Goal: Task Accomplishment & Management: Manage account settings

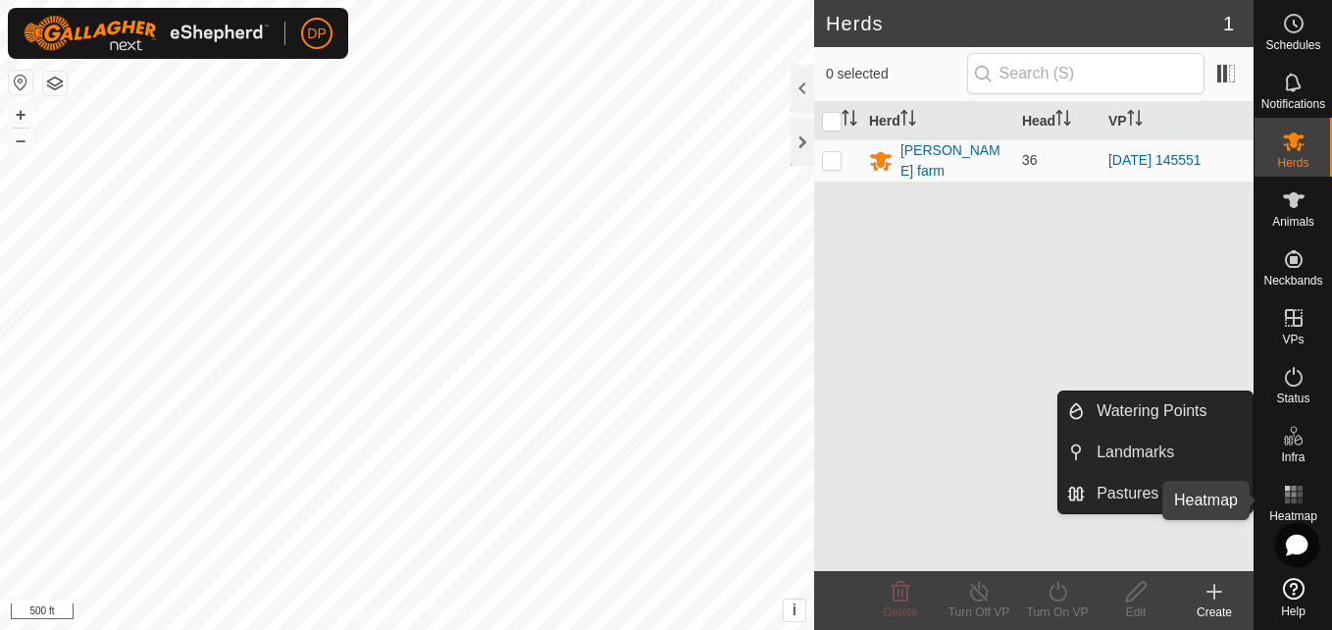
click at [1293, 492] on rect at bounding box center [1293, 493] width 5 height 5
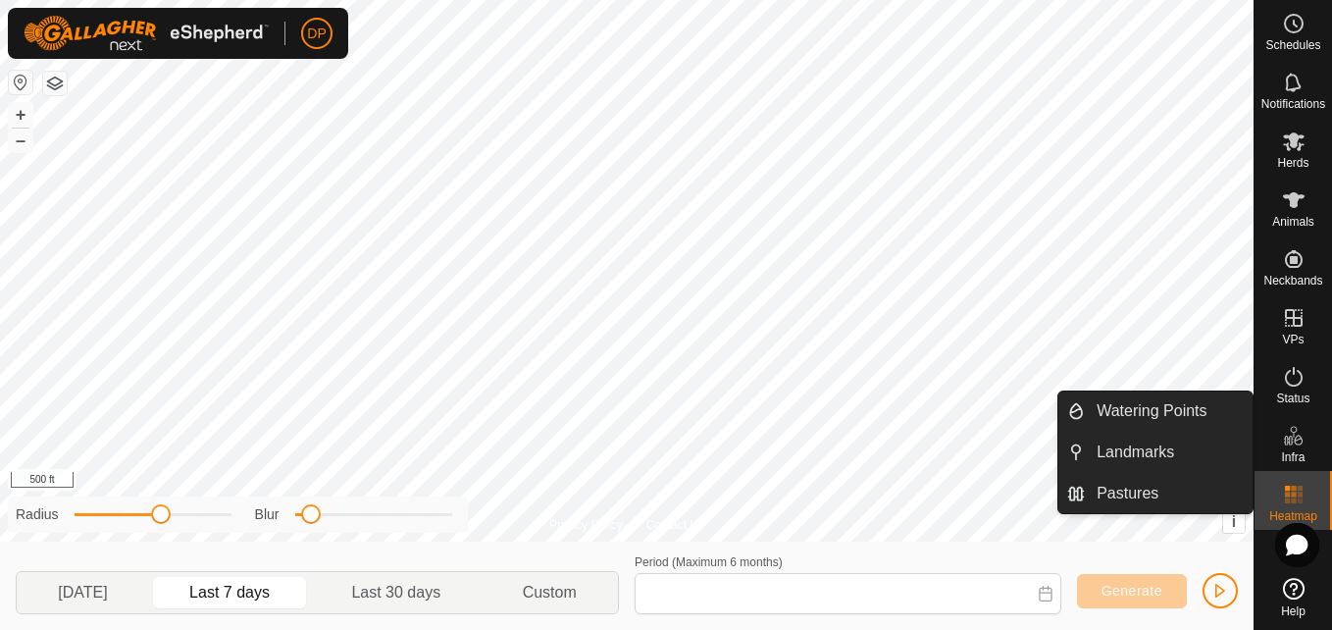
type input "[DATE] - [DATE]"
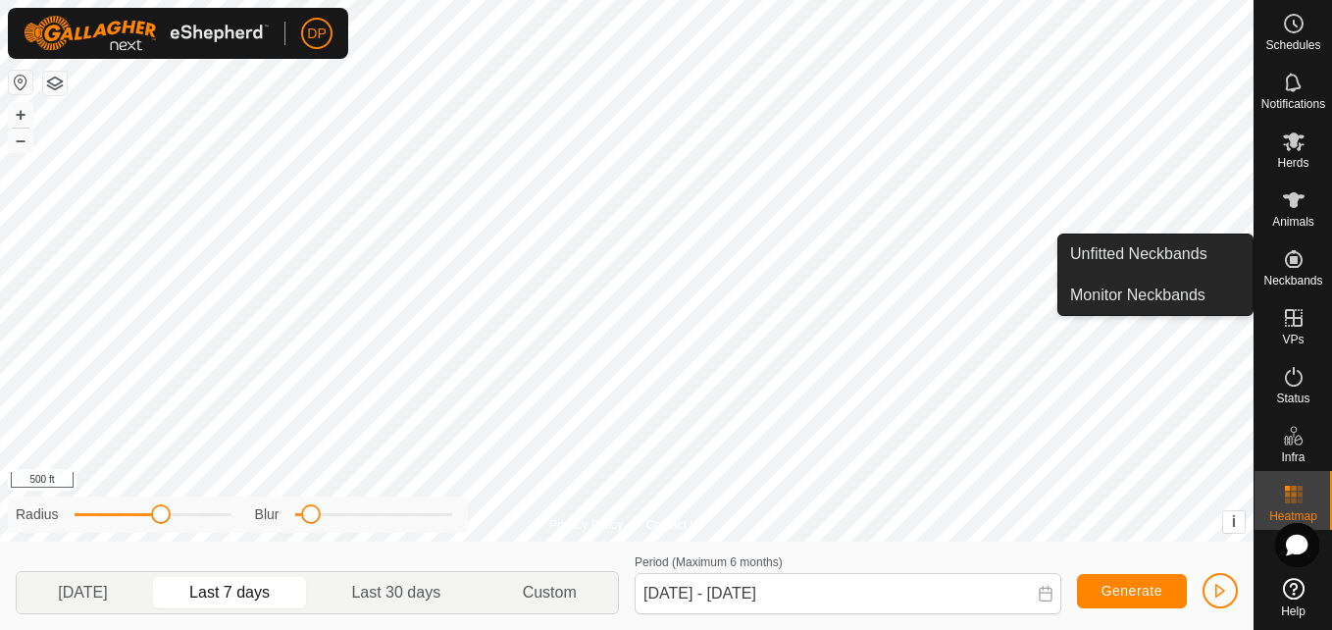
click at [1285, 253] on icon at bounding box center [1294, 259] width 24 height 24
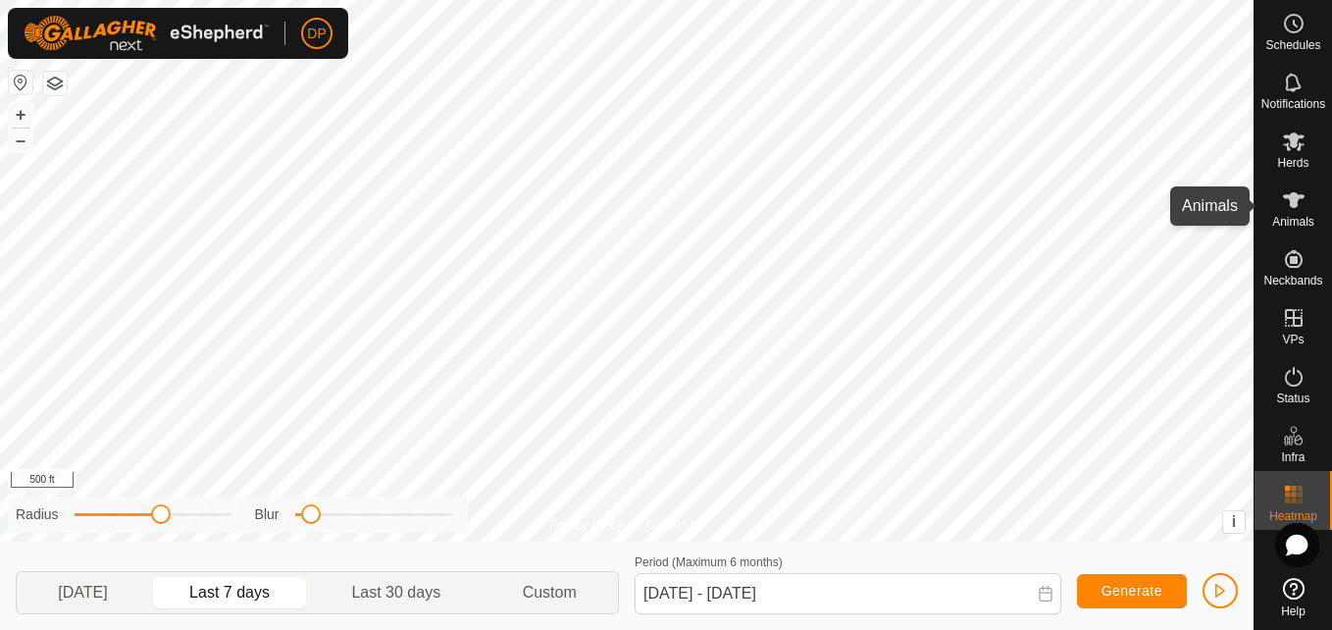
click at [1300, 202] on icon at bounding box center [1294, 200] width 24 height 24
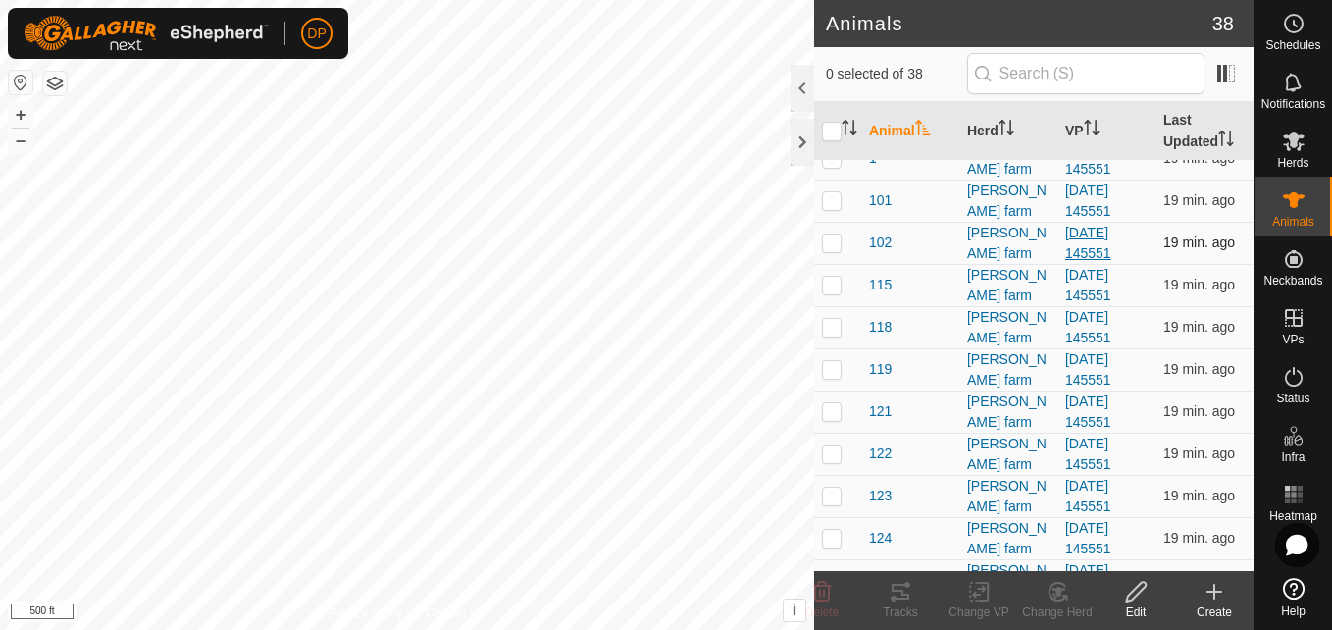
scroll to position [98, 0]
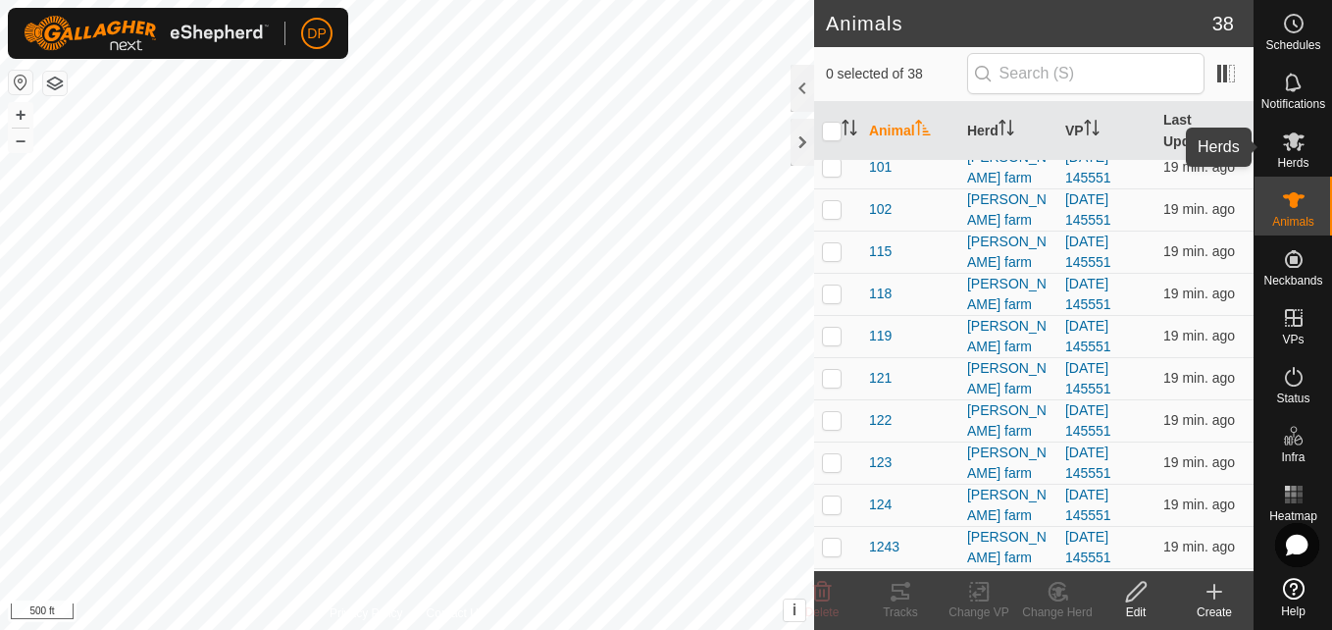
click at [1290, 136] on icon at bounding box center [1294, 141] width 22 height 19
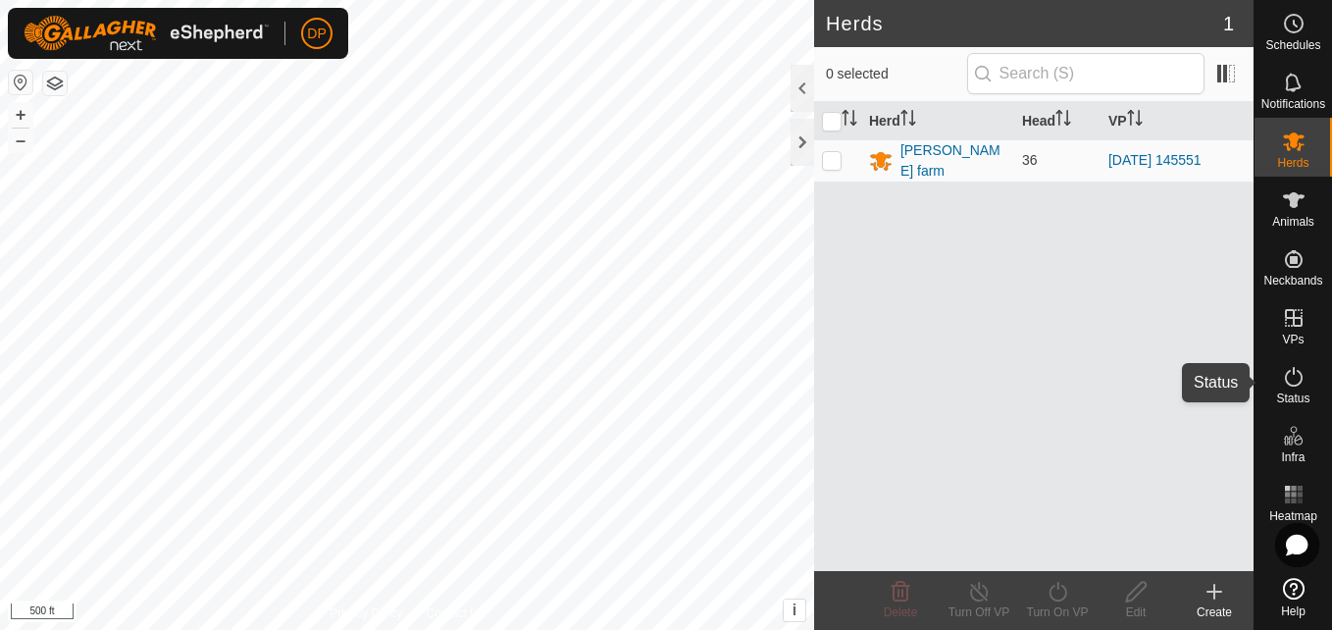
click at [1294, 382] on icon at bounding box center [1294, 377] width 24 height 24
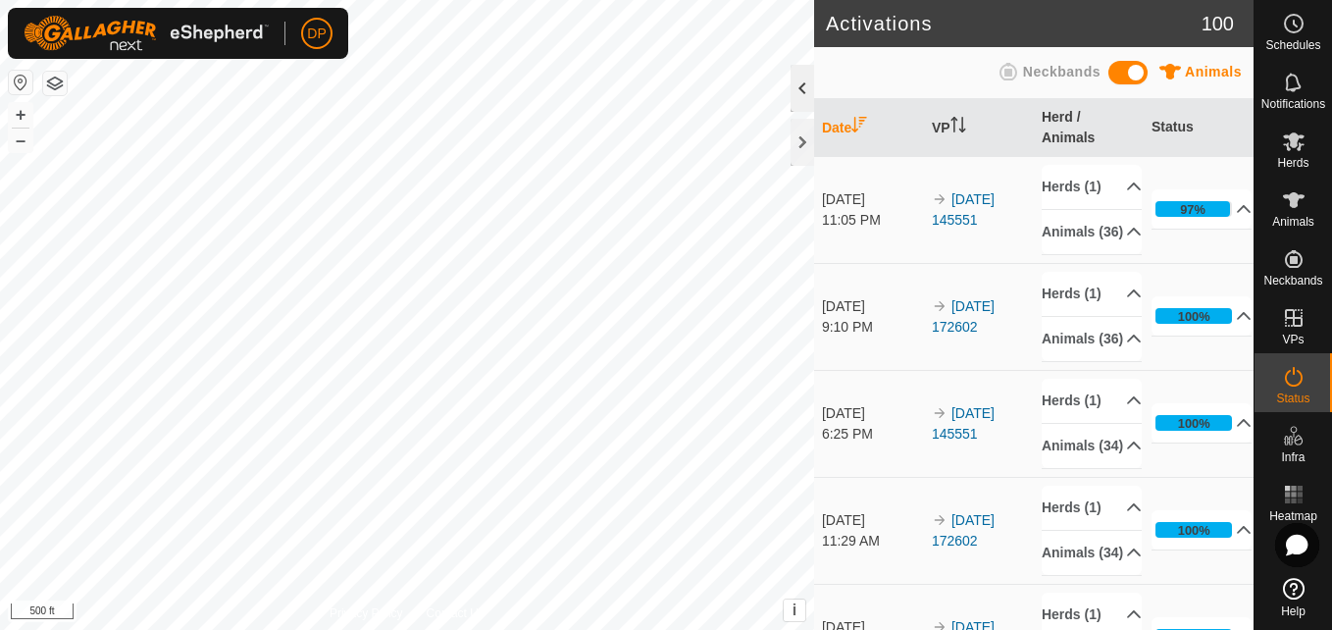
click at [806, 83] on div at bounding box center [803, 88] width 24 height 47
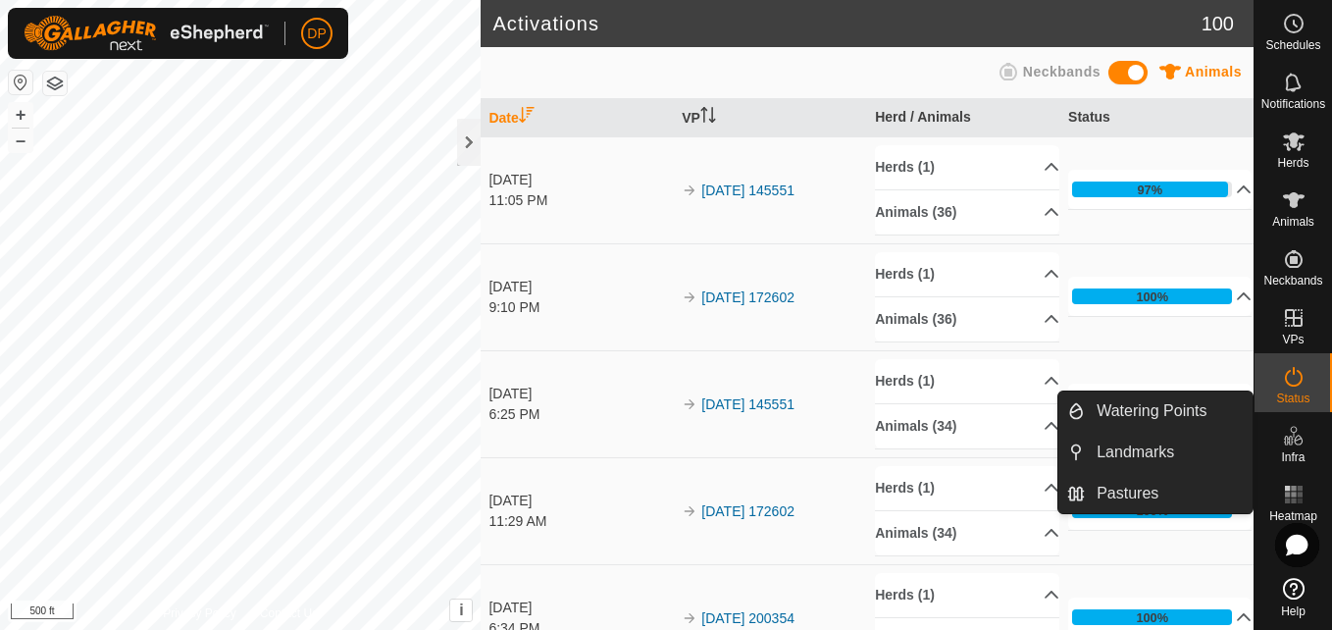
click at [1297, 439] on icon at bounding box center [1294, 436] width 24 height 24
click at [1300, 140] on icon at bounding box center [1294, 141] width 24 height 24
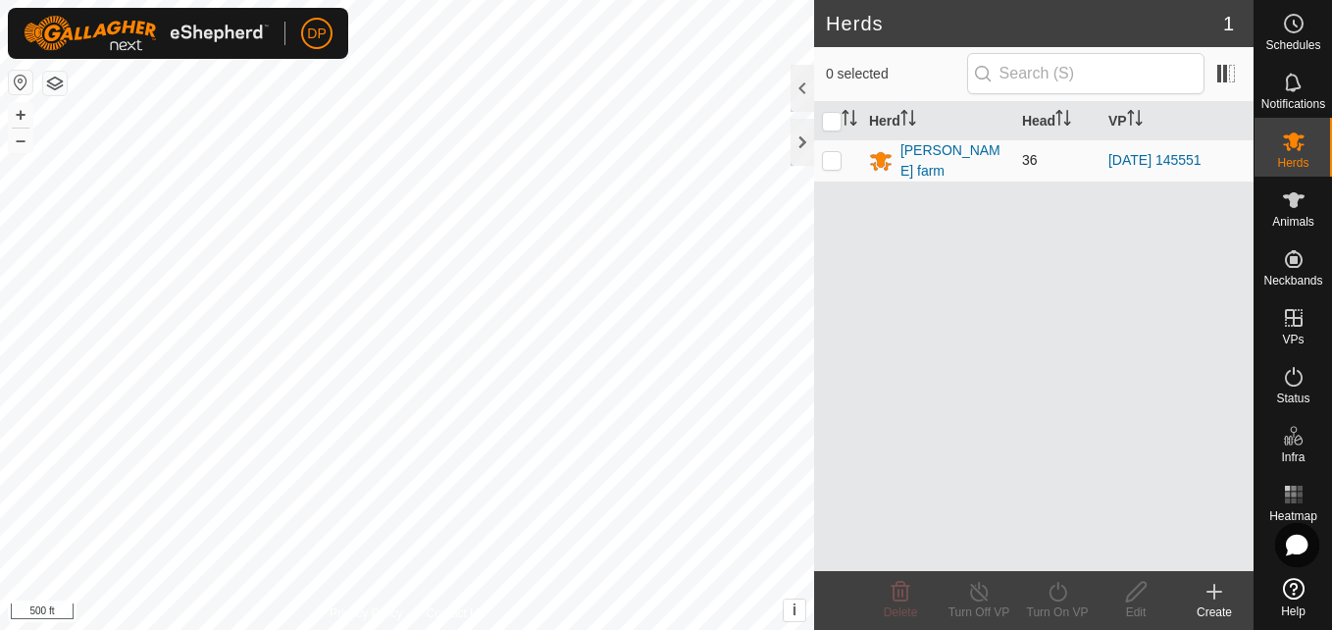
click at [832, 156] on p-checkbox at bounding box center [832, 160] width 20 height 16
checkbox input "true"
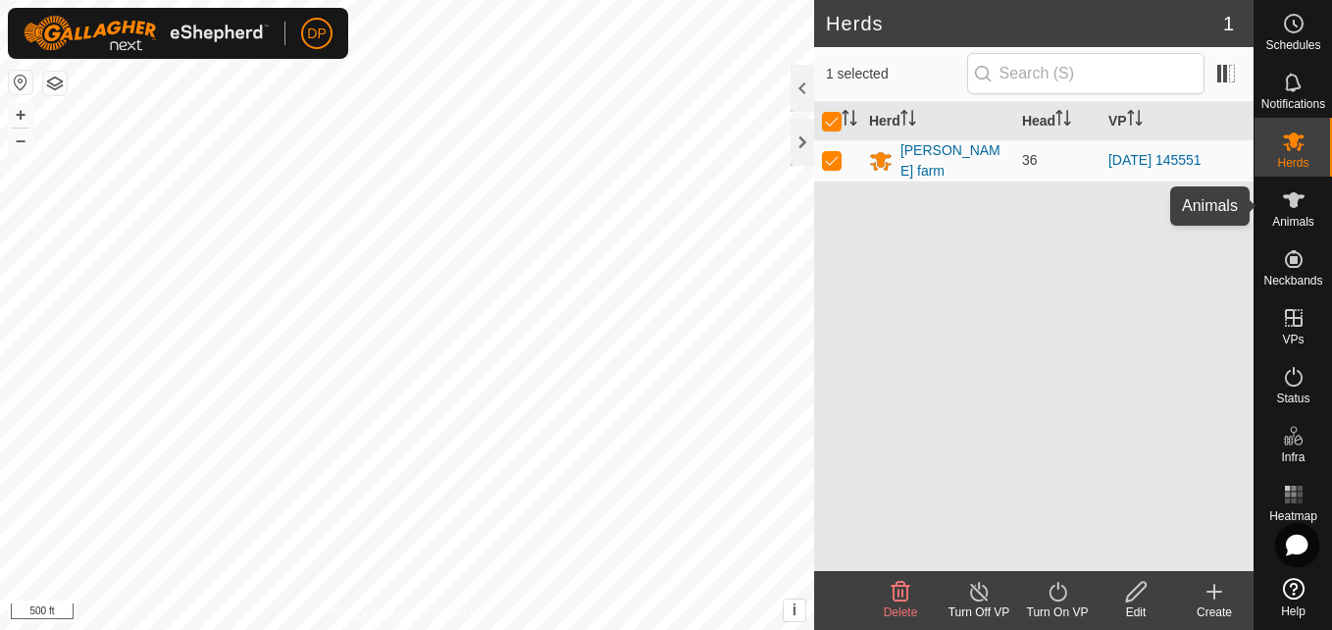
click at [1286, 194] on icon at bounding box center [1294, 200] width 24 height 24
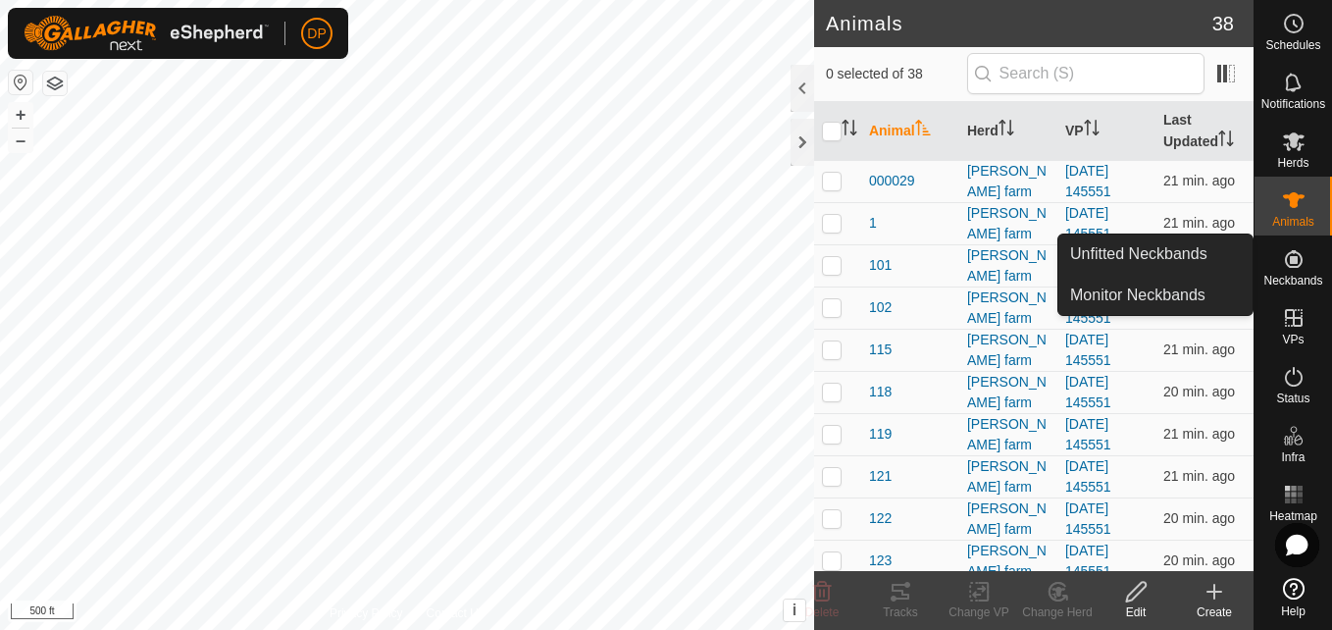
click at [1299, 264] on icon at bounding box center [1294, 259] width 24 height 24
click at [1243, 292] on link "Monitor Neckbands" at bounding box center [1155, 295] width 194 height 39
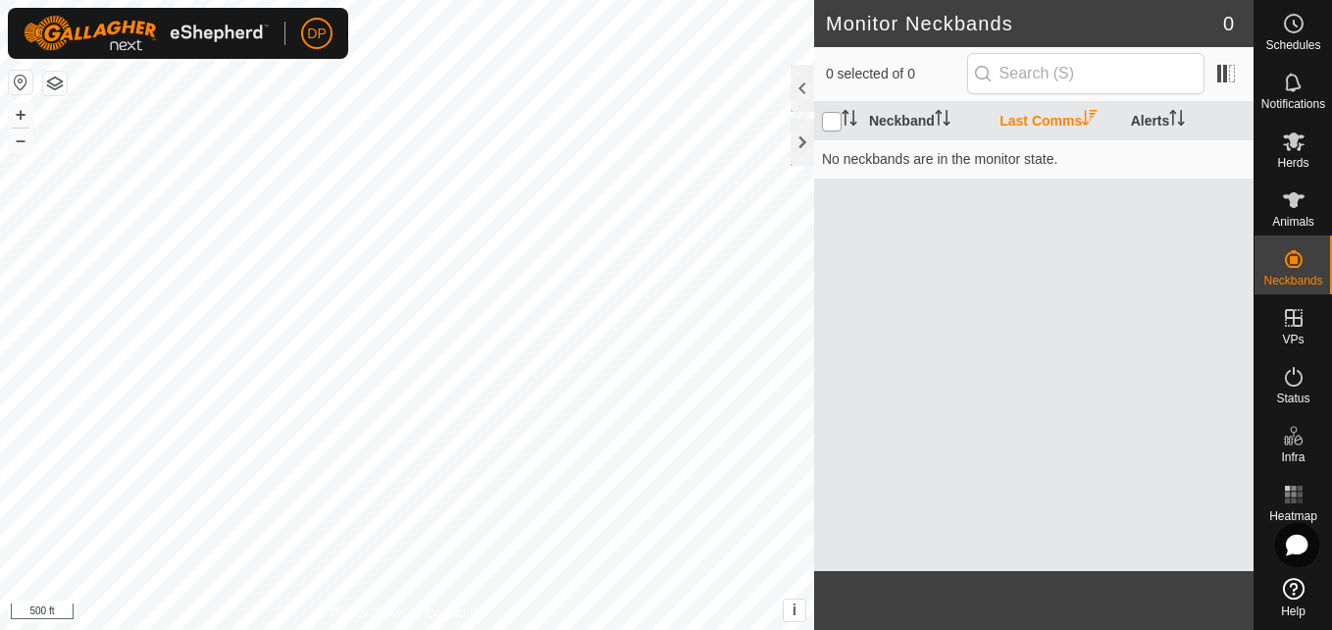
click at [826, 117] on input "checkbox" at bounding box center [832, 122] width 20 height 20
click at [833, 121] on input "checkbox" at bounding box center [832, 122] width 20 height 20
checkbox input "false"
click at [795, 90] on div at bounding box center [803, 88] width 24 height 47
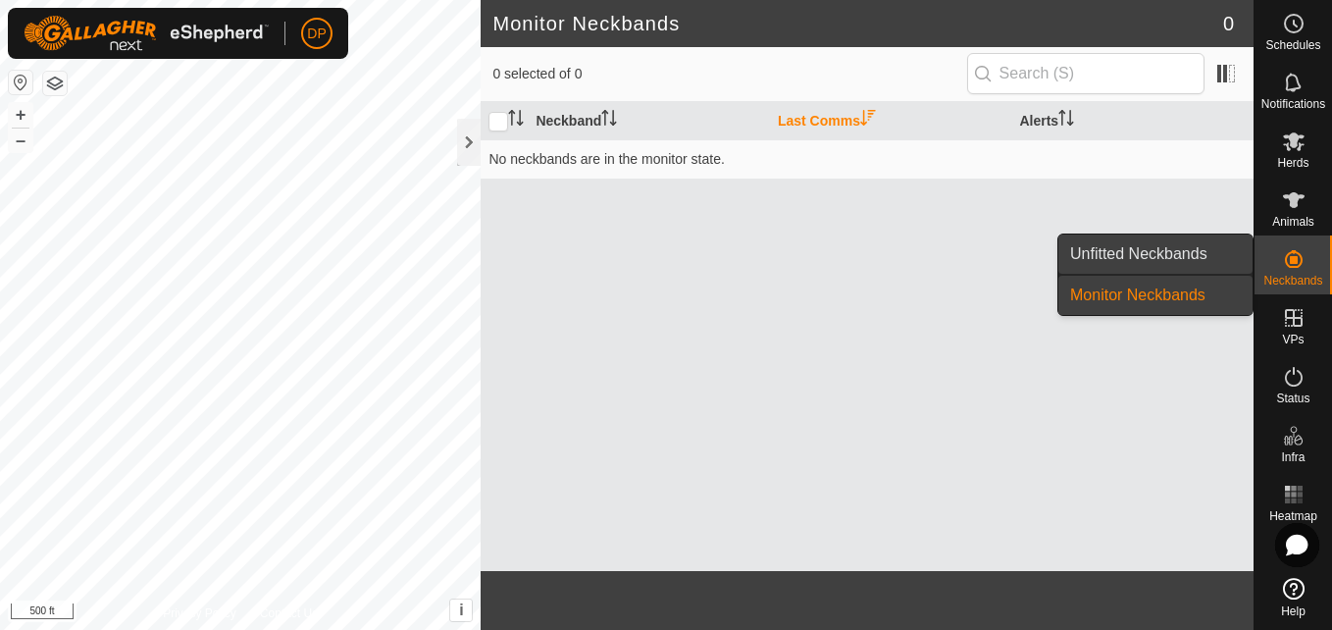
click at [1191, 247] on link "Unfitted Neckbands" at bounding box center [1155, 253] width 194 height 39
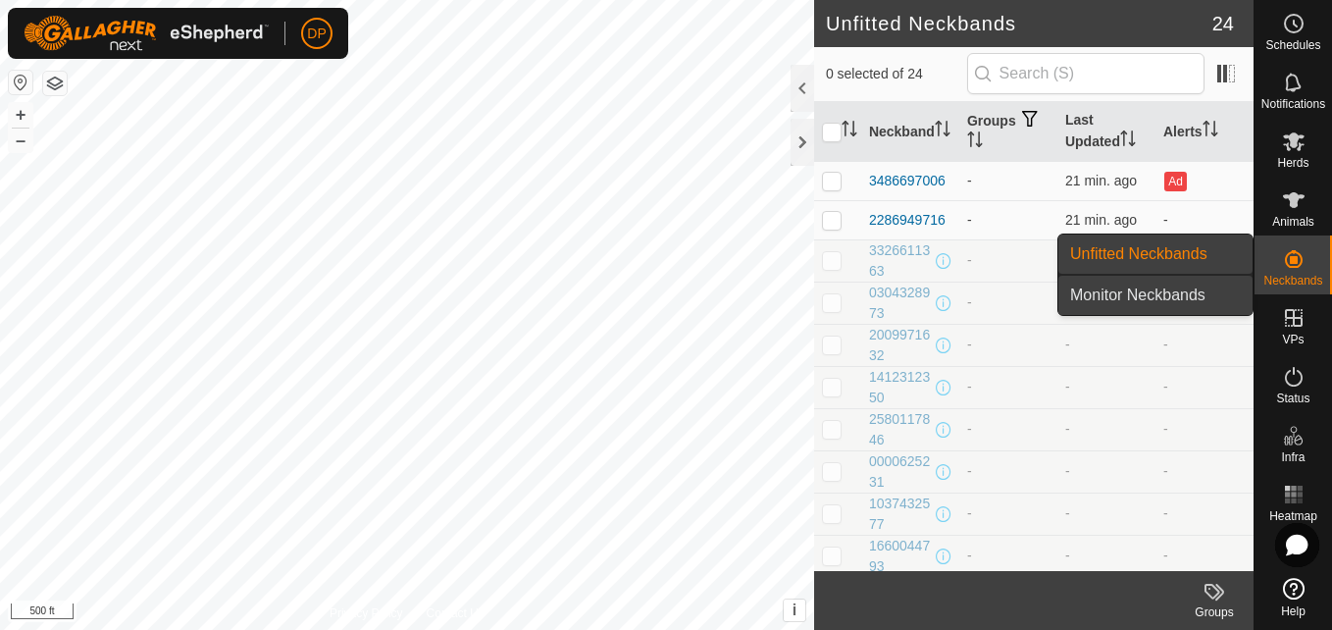
click at [1177, 291] on link "Monitor Neckbands" at bounding box center [1155, 295] width 194 height 39
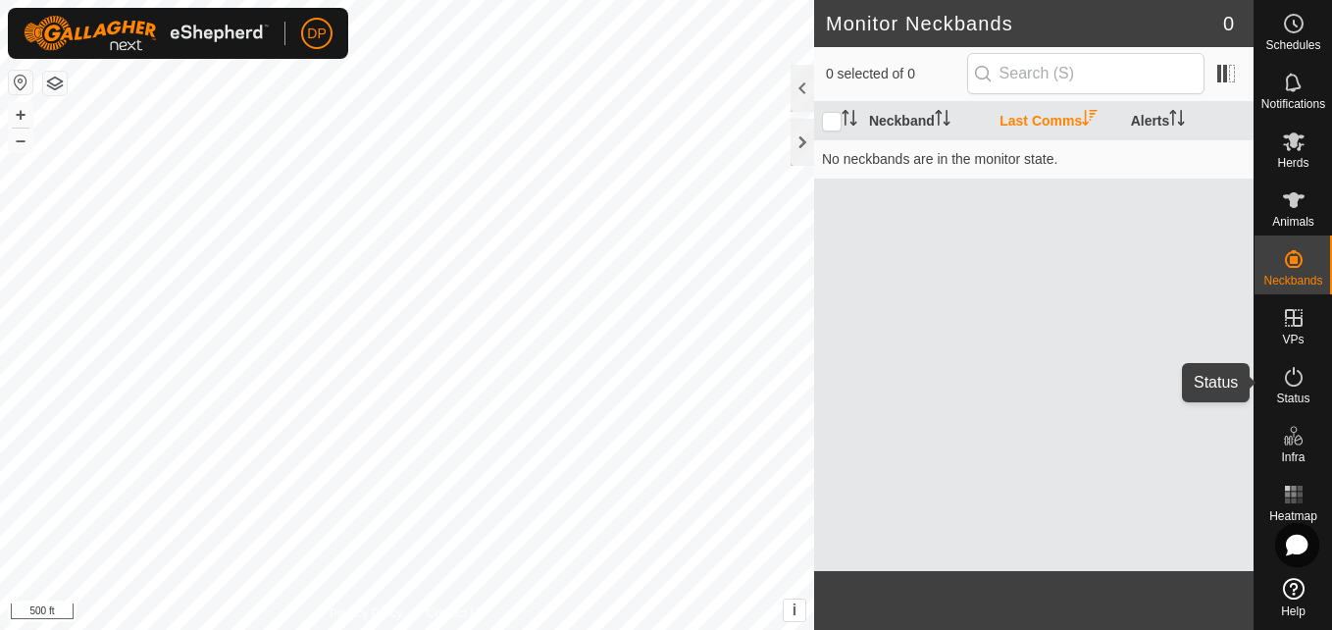
click at [1284, 375] on icon at bounding box center [1294, 377] width 24 height 24
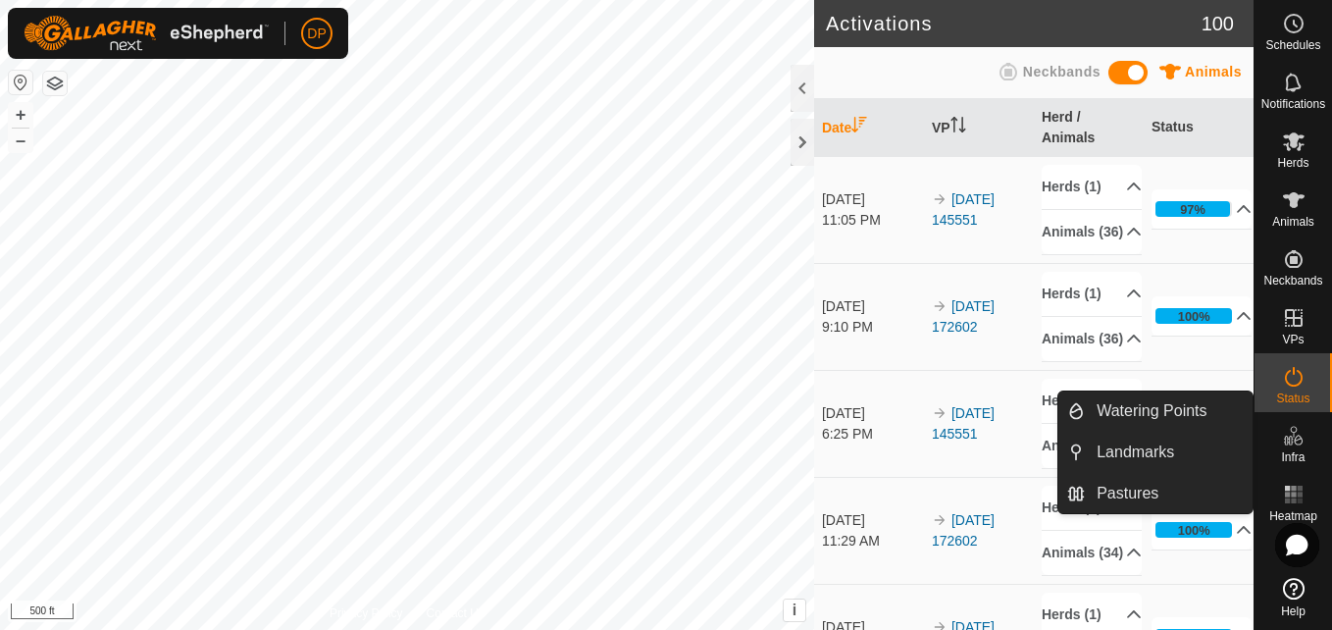
click at [1293, 430] on icon at bounding box center [1294, 436] width 24 height 24
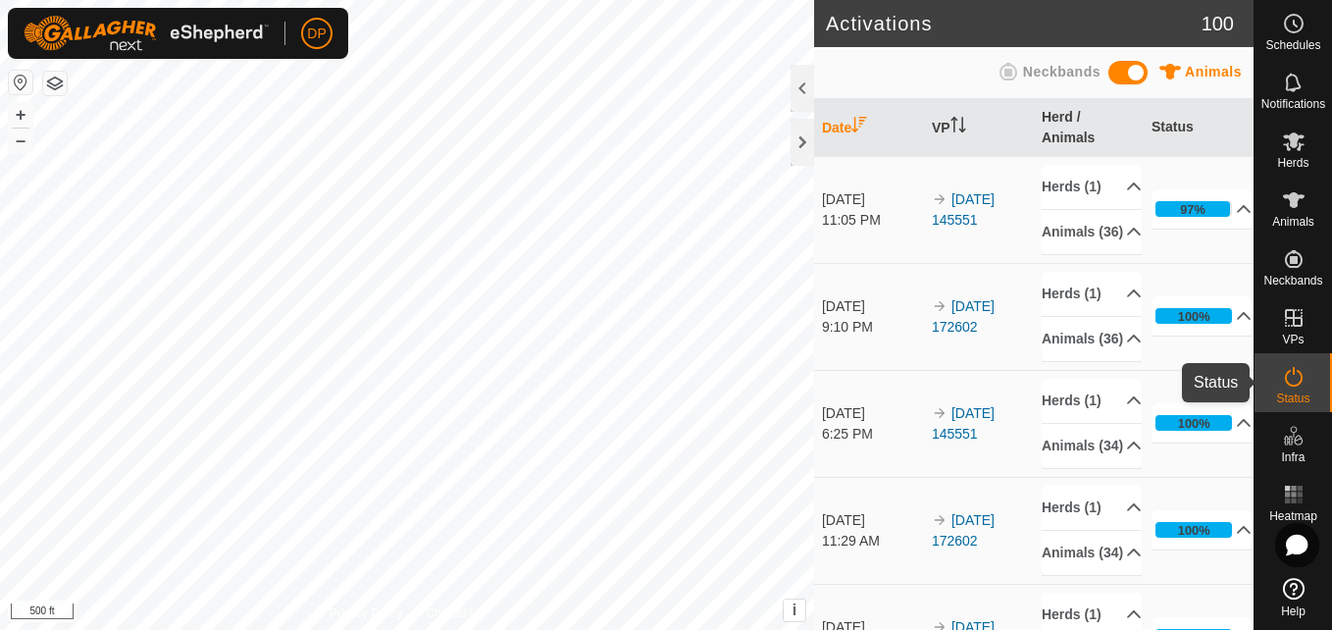
click at [1284, 380] on icon at bounding box center [1294, 377] width 24 height 24
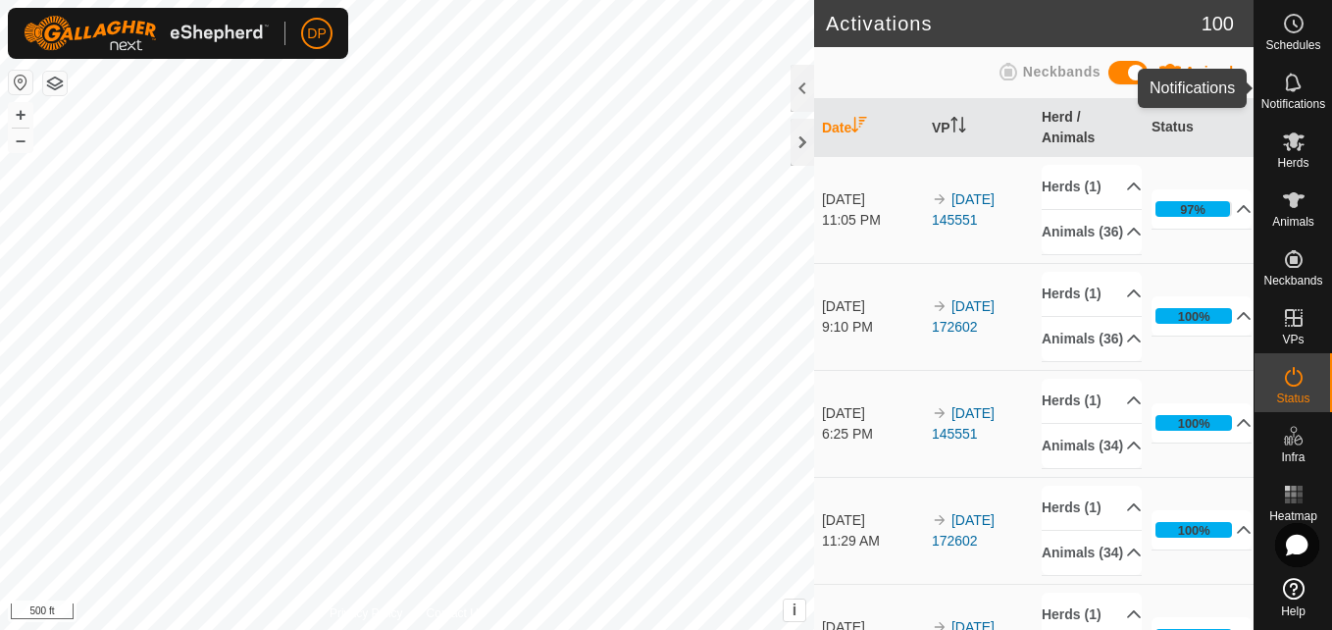
click at [1284, 73] on icon at bounding box center [1294, 83] width 24 height 24
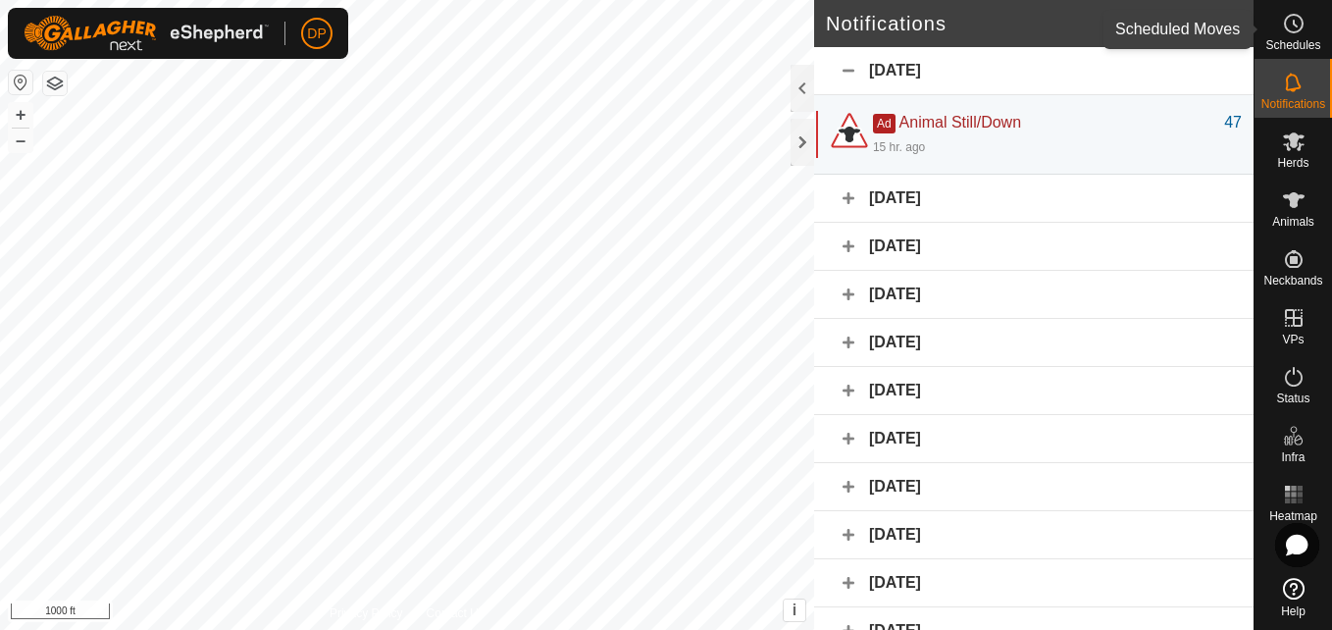
click at [1292, 23] on icon at bounding box center [1294, 24] width 24 height 24
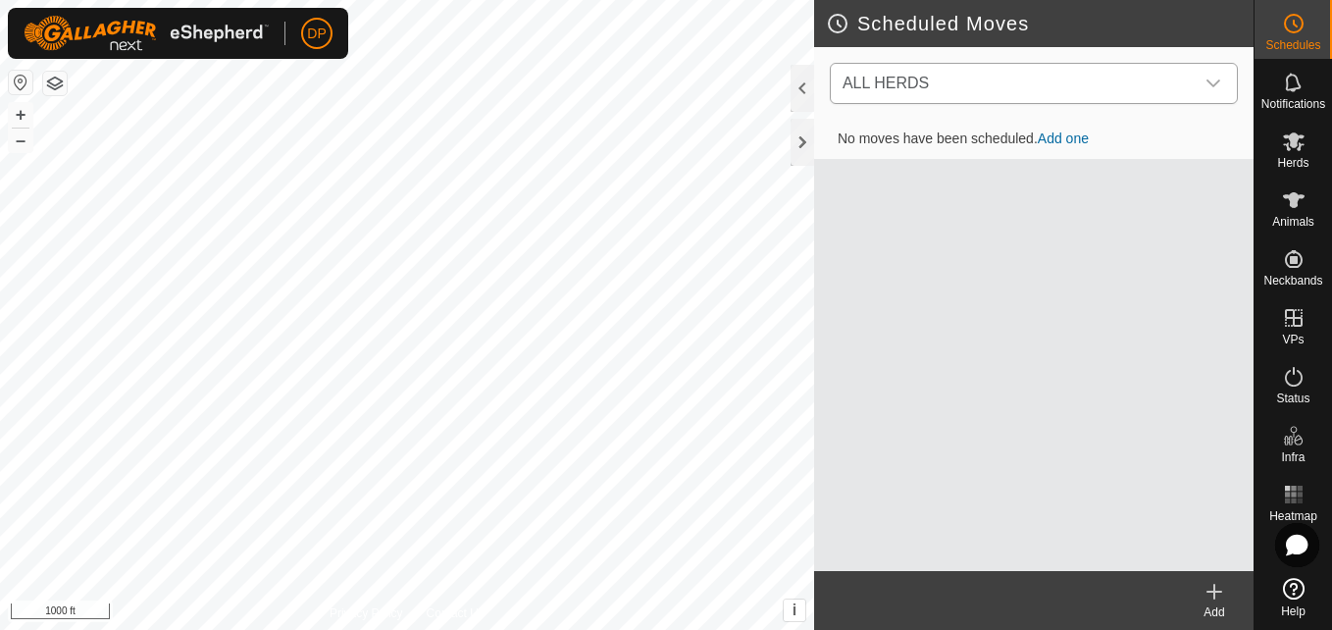
click at [1211, 77] on icon "dropdown trigger" at bounding box center [1213, 84] width 16 height 16
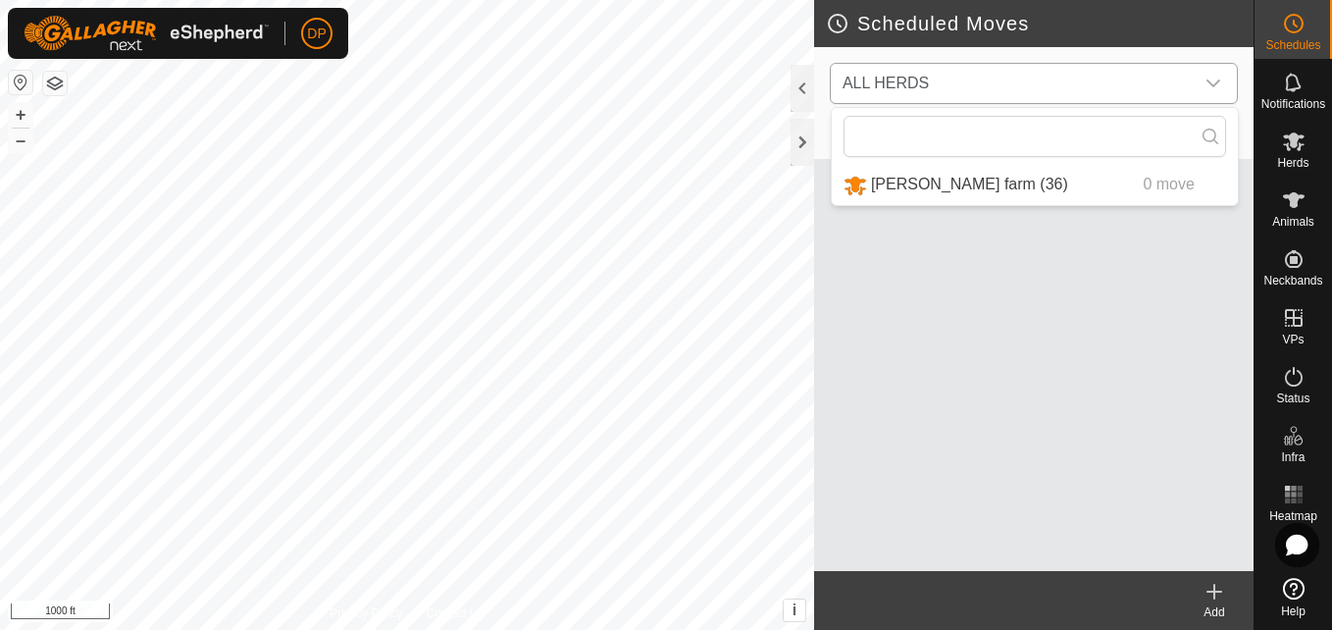
click at [1211, 77] on icon "dropdown trigger" at bounding box center [1213, 84] width 16 height 16
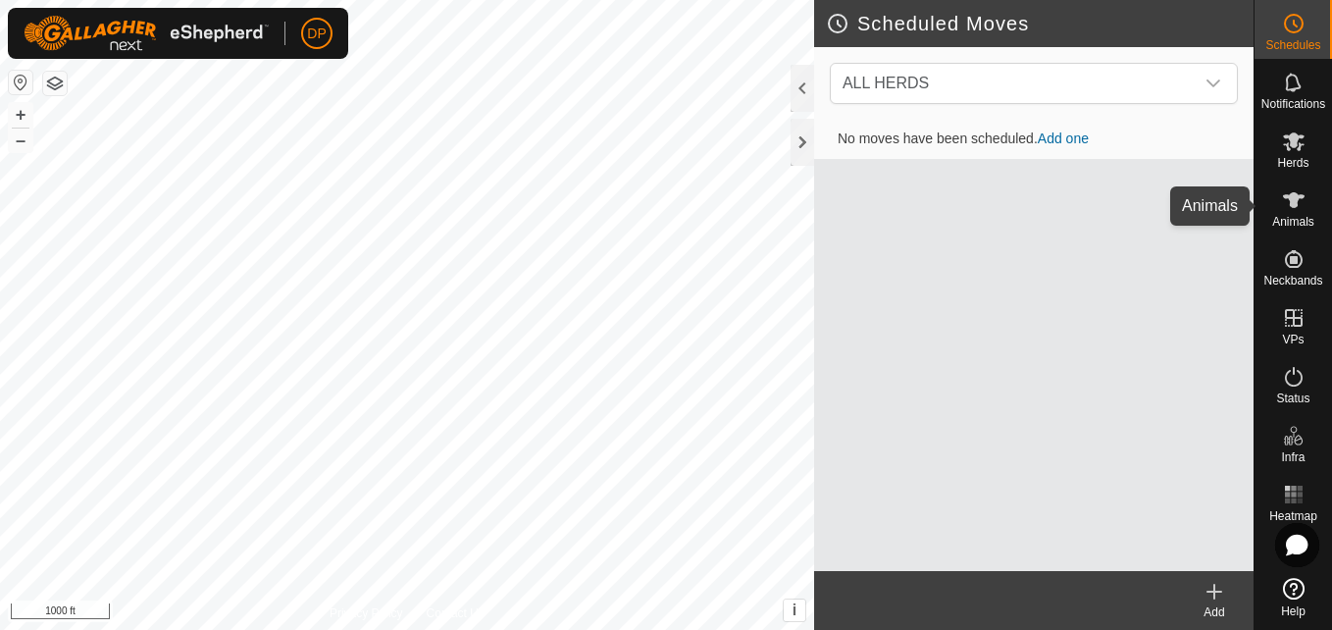
click at [1294, 204] on icon at bounding box center [1294, 200] width 22 height 16
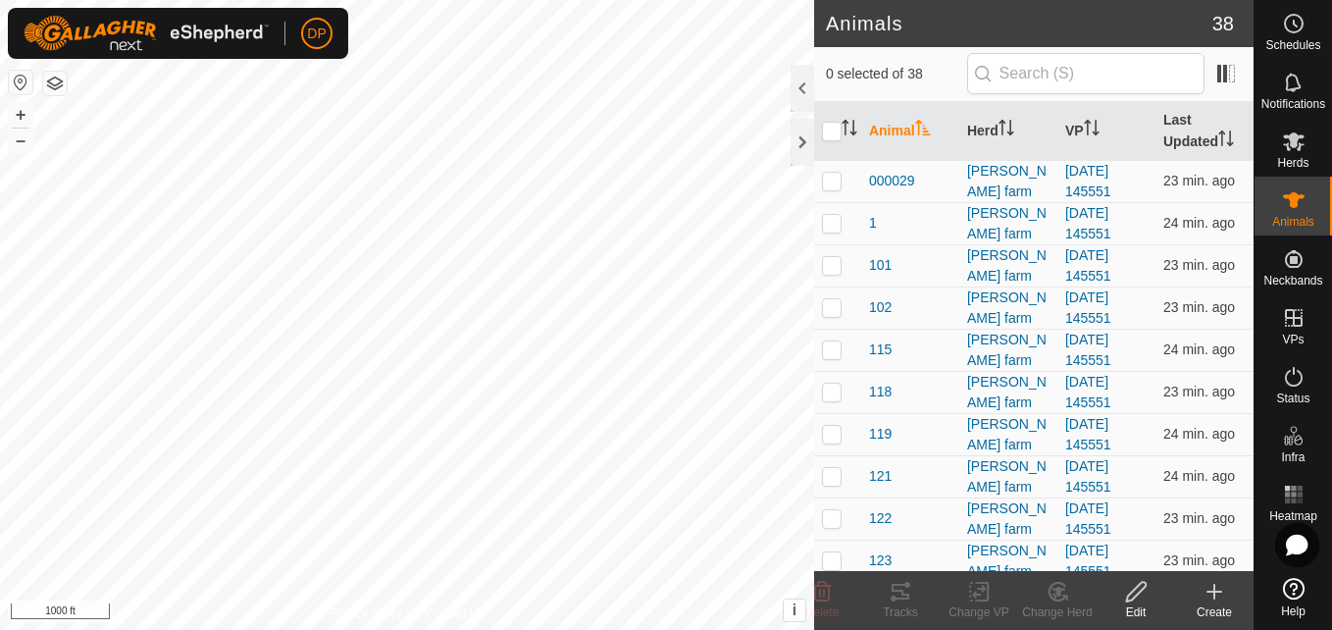
click at [1131, 590] on icon at bounding box center [1136, 592] width 25 height 24
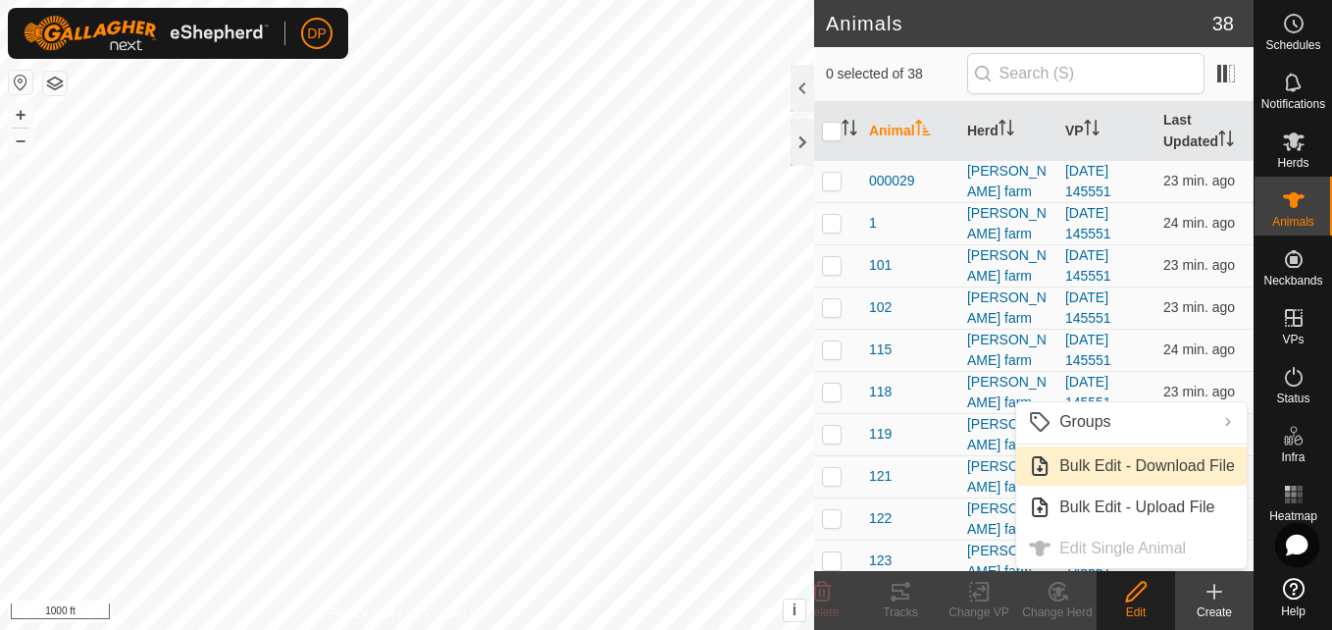
drag, startPoint x: 1132, startPoint y: 520, endPoint x: 1120, endPoint y: 479, distance: 42.8
click at [1120, 479] on ul "Groups Clear Groups Manage Groups Bulk Edit - Download File Bulk Edit - Upload …" at bounding box center [1131, 485] width 230 height 166
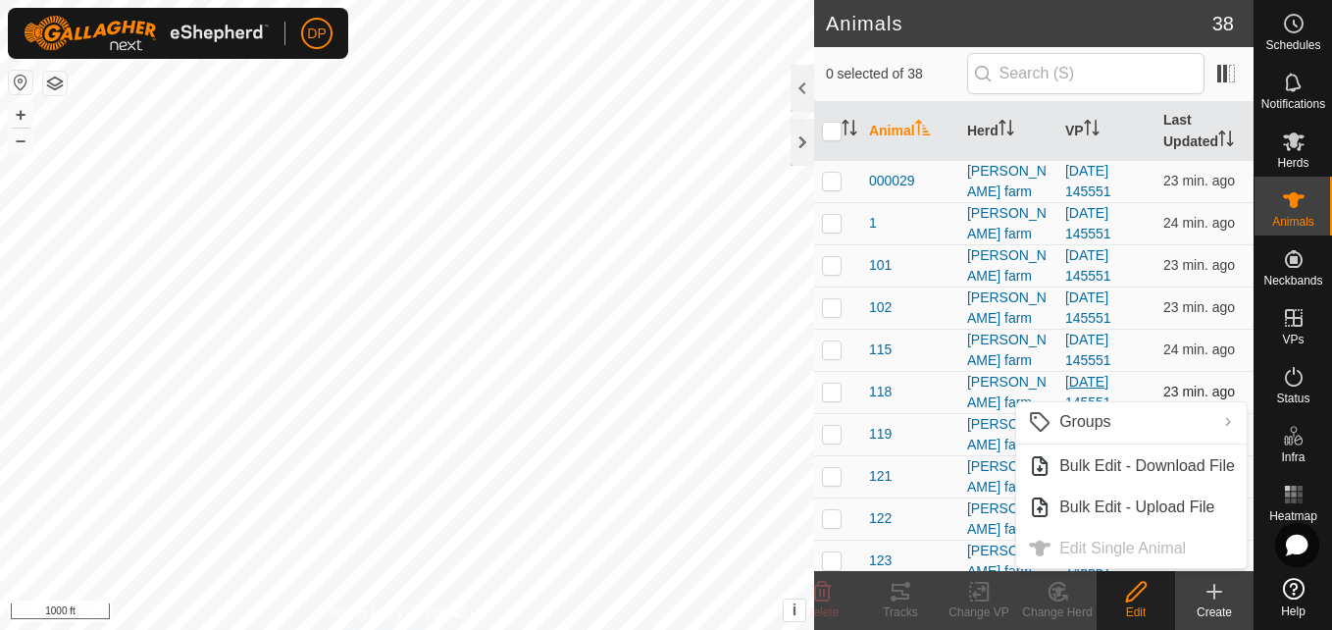
drag, startPoint x: 1115, startPoint y: 404, endPoint x: 1114, endPoint y: 382, distance: 22.6
click at [1114, 382] on body "DP Schedules Notifications Herds Animals Neckbands VPs Status Infra Heatmap Hel…" at bounding box center [666, 315] width 1332 height 630
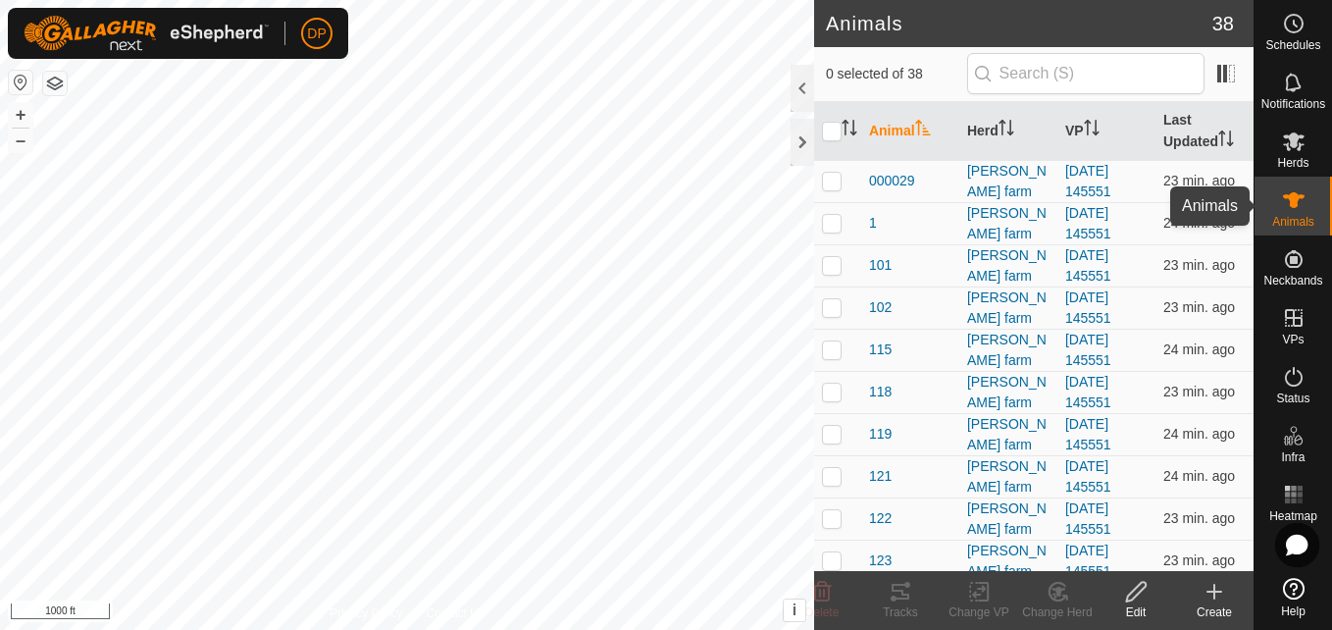
click at [1292, 208] on icon at bounding box center [1294, 200] width 24 height 24
click at [1129, 579] on div "Edit" at bounding box center [1136, 600] width 78 height 59
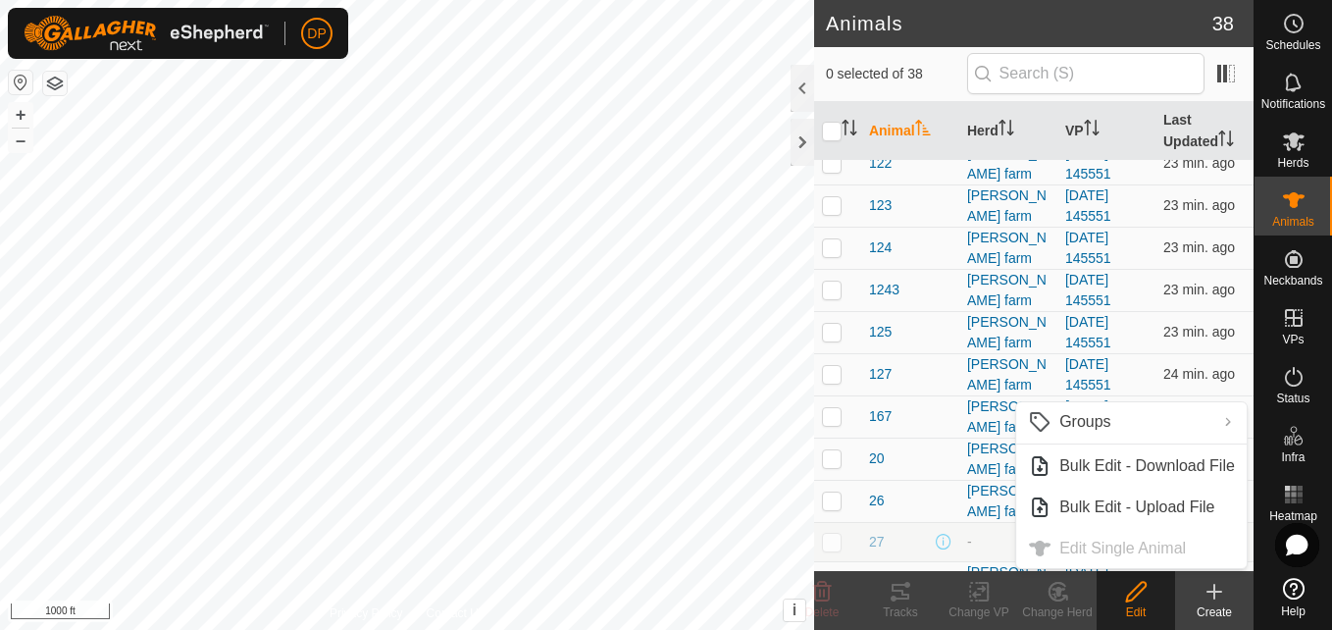
scroll to position [392, 0]
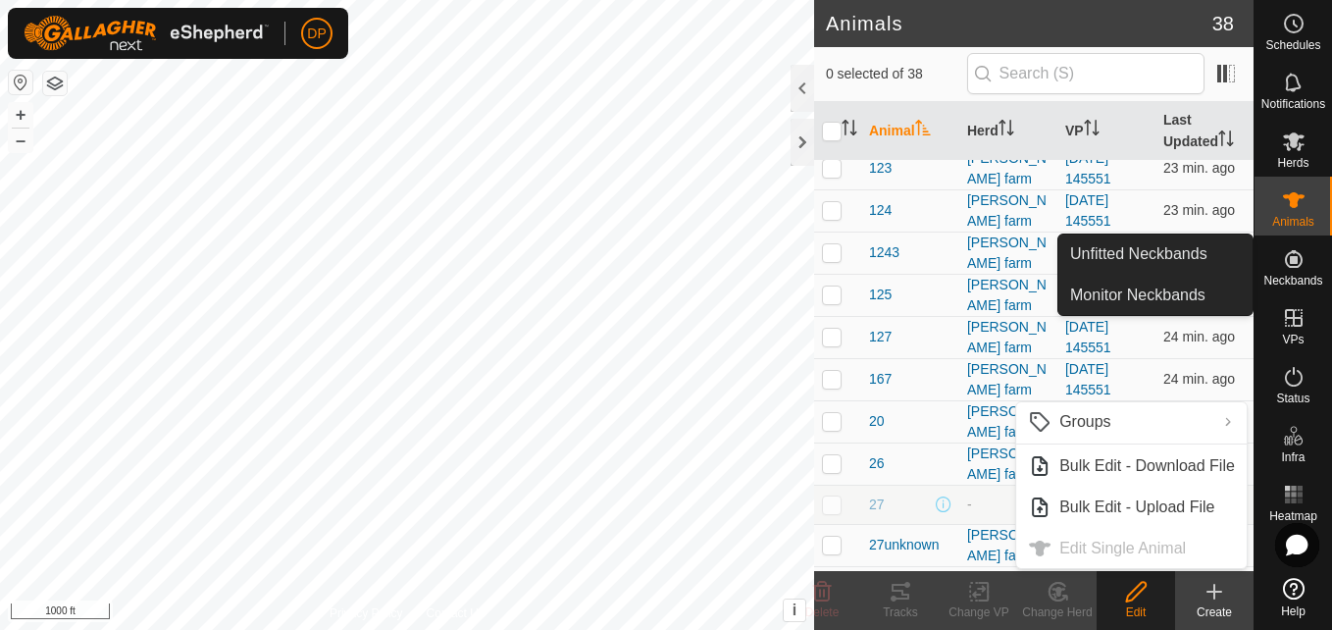
click at [1292, 259] on icon at bounding box center [1294, 259] width 18 height 18
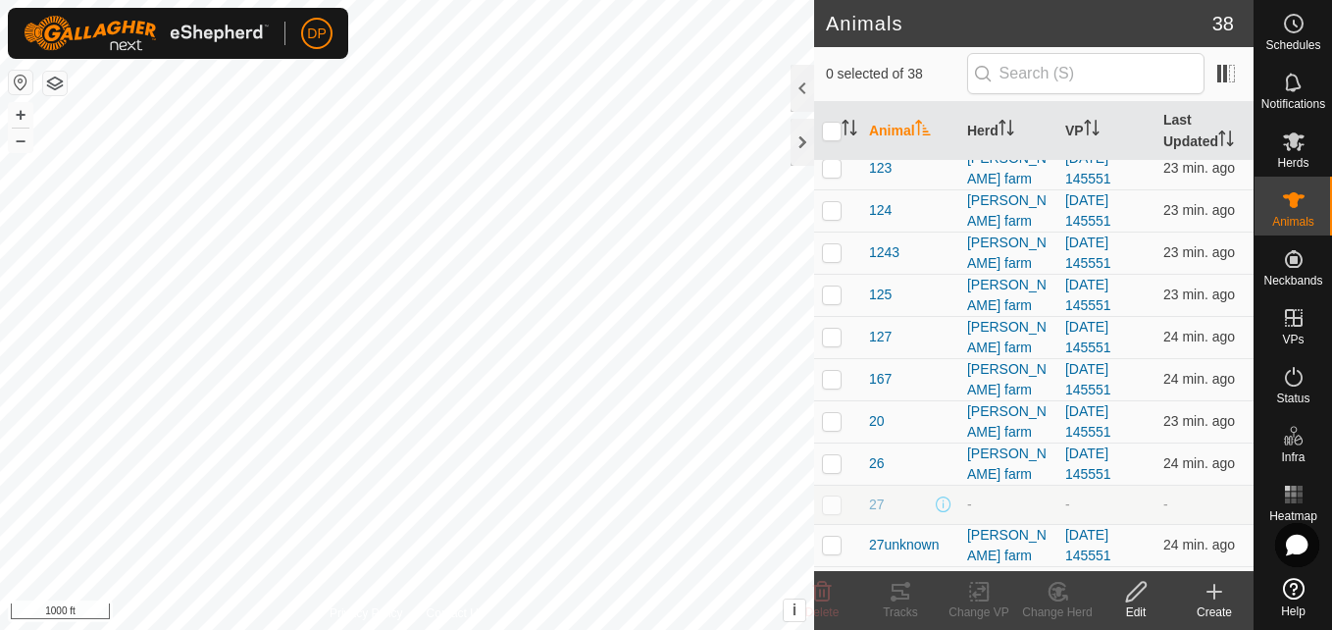
click at [1136, 590] on icon at bounding box center [1136, 592] width 25 height 24
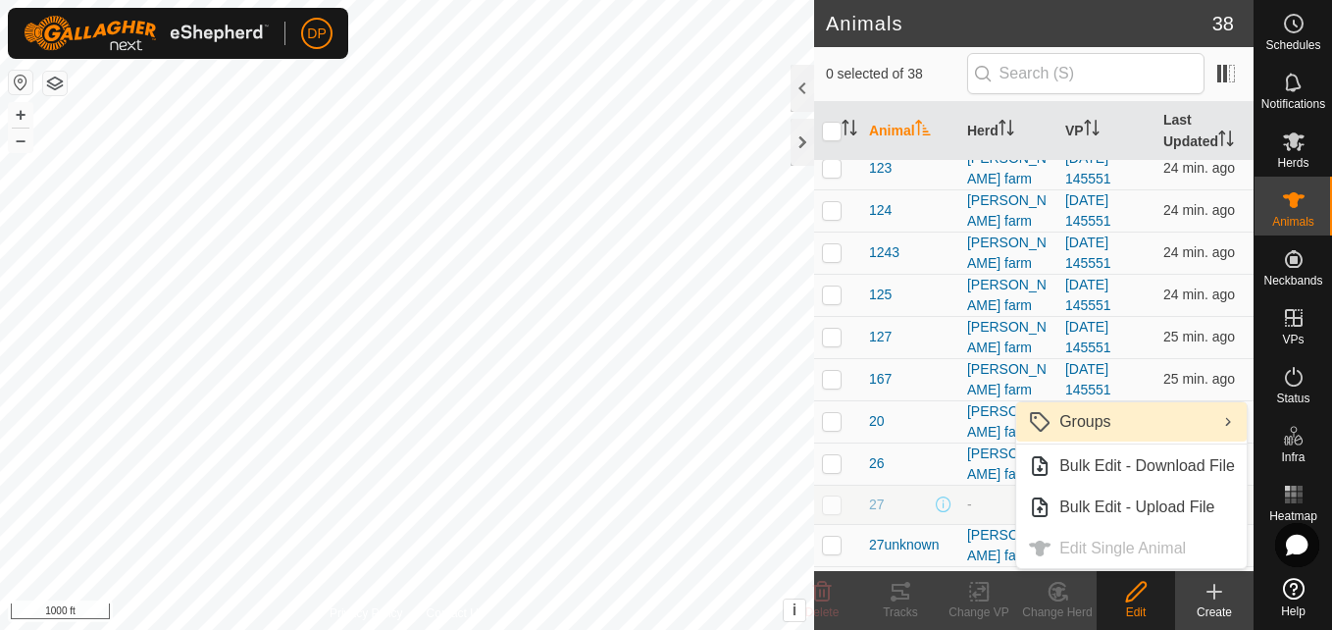
click at [1078, 418] on link "Groups" at bounding box center [1131, 421] width 230 height 39
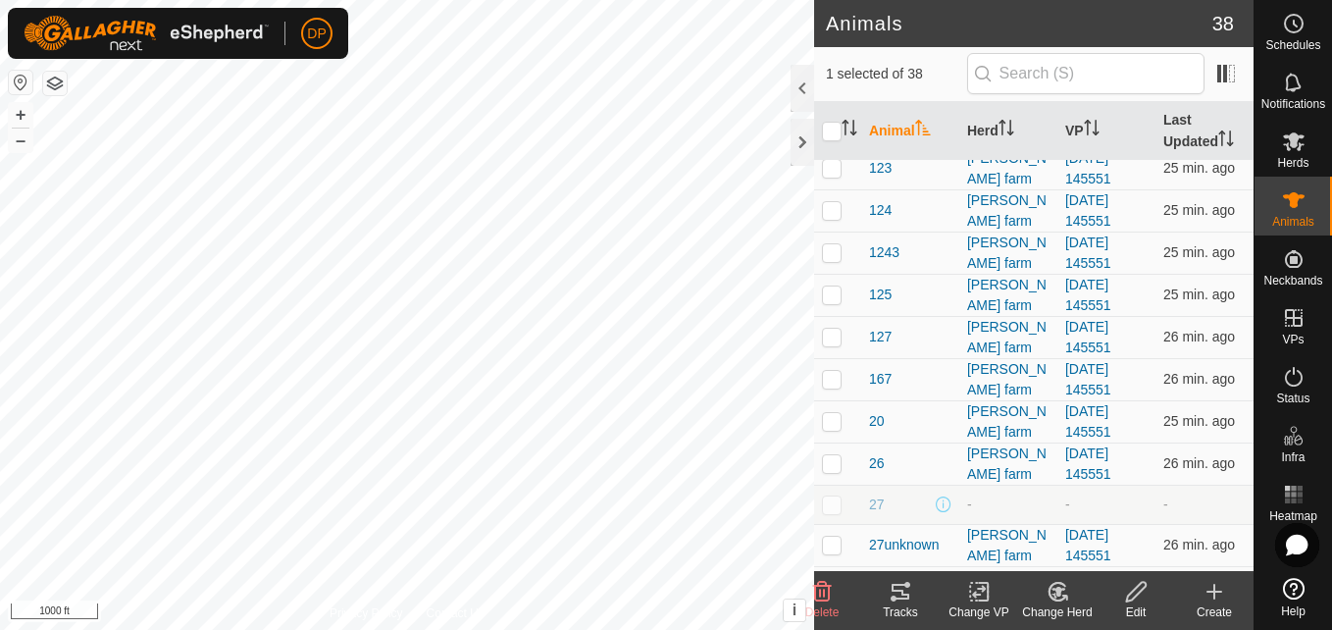
click at [899, 594] on icon at bounding box center [901, 592] width 24 height 24
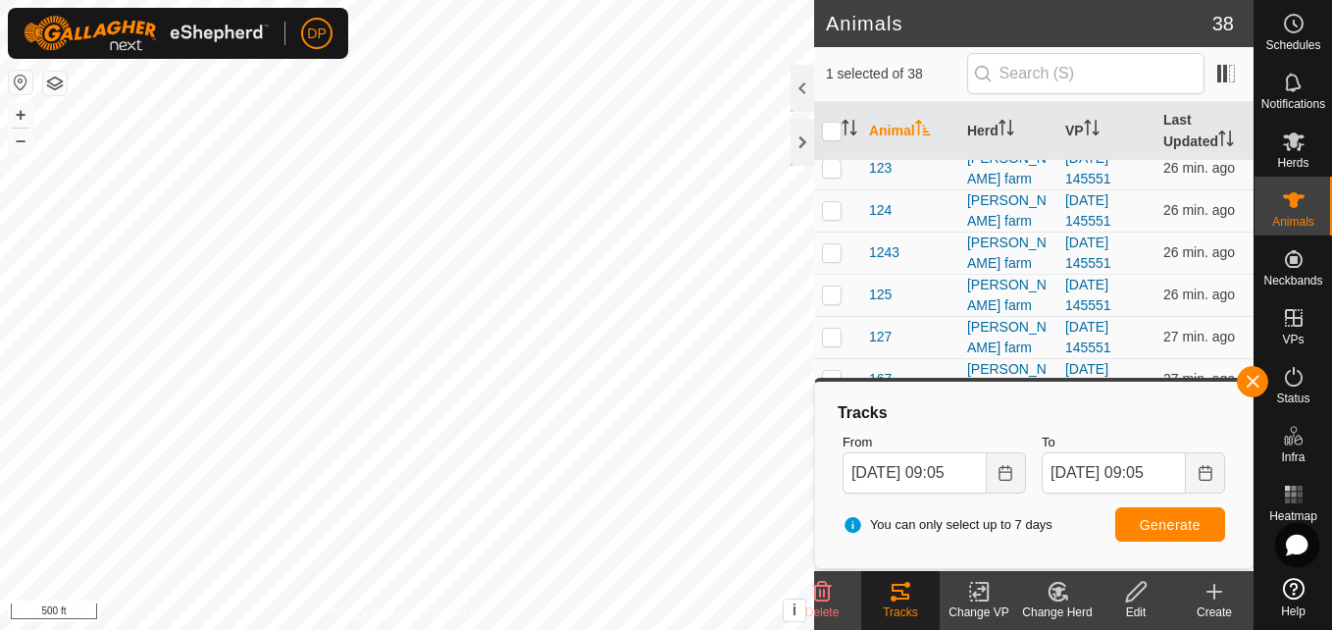
checkbox input "false"
checkbox input "true"
checkbox input "false"
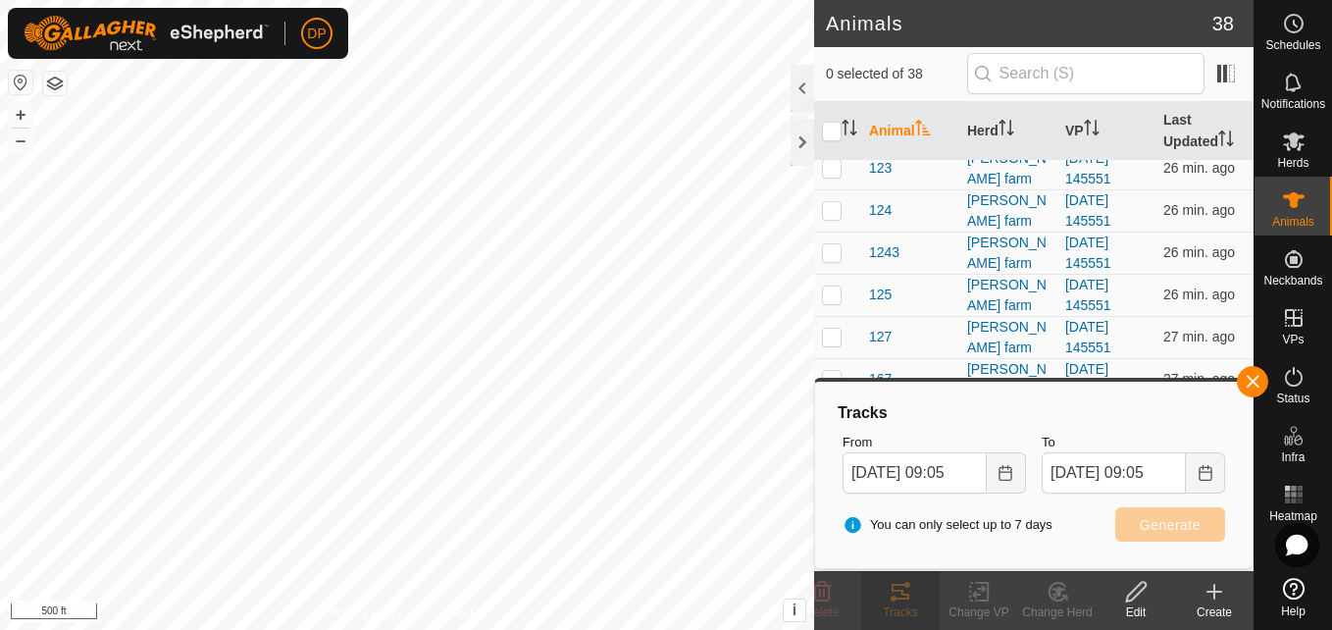
checkbox input "true"
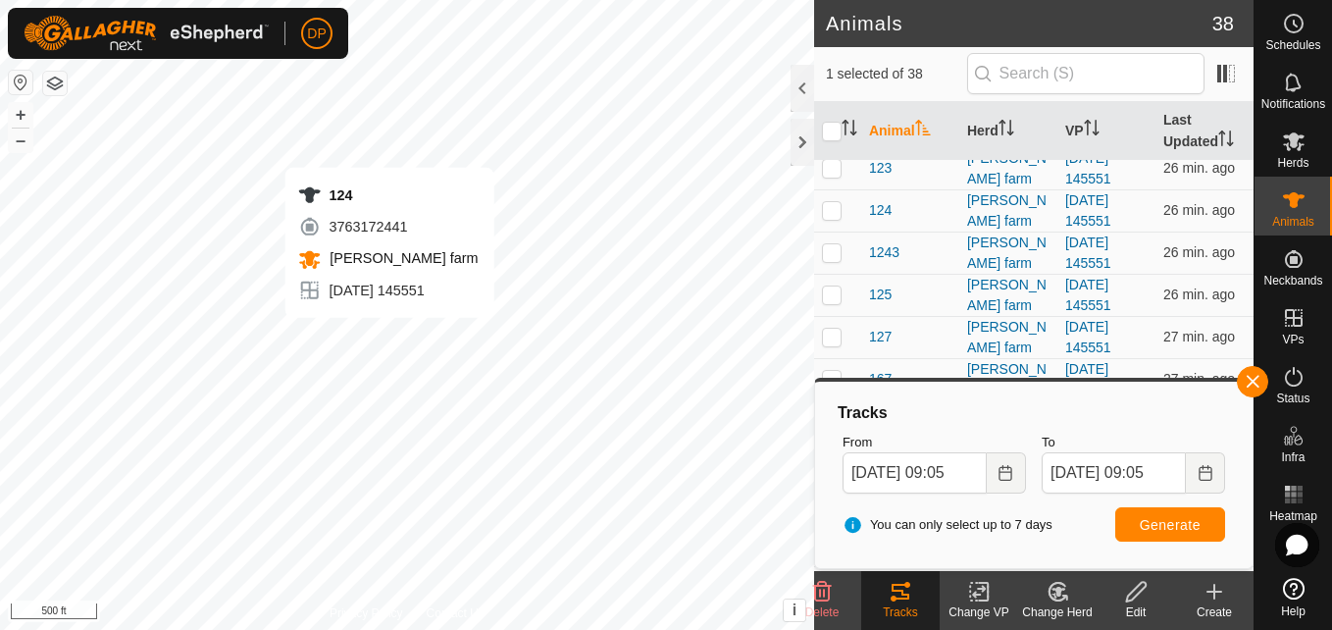
checkbox input "true"
checkbox input "false"
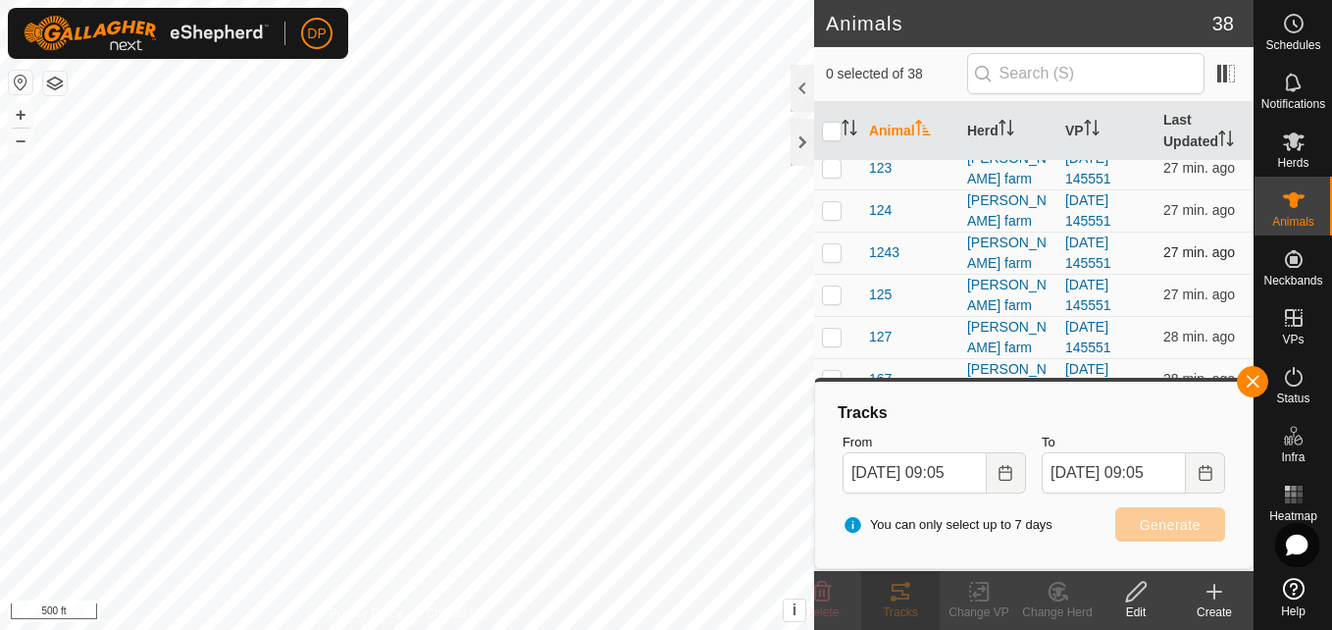
click at [831, 256] on p-checkbox at bounding box center [832, 252] width 20 height 16
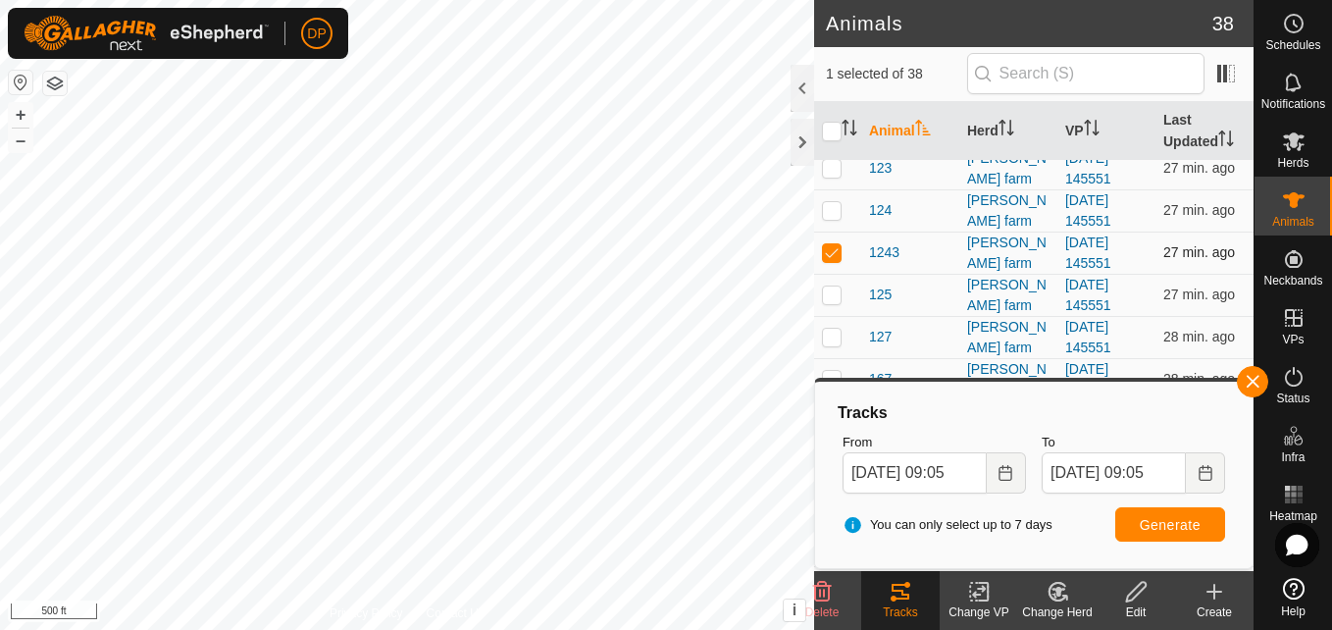
click at [825, 248] on p-checkbox at bounding box center [832, 252] width 20 height 16
checkbox input "false"
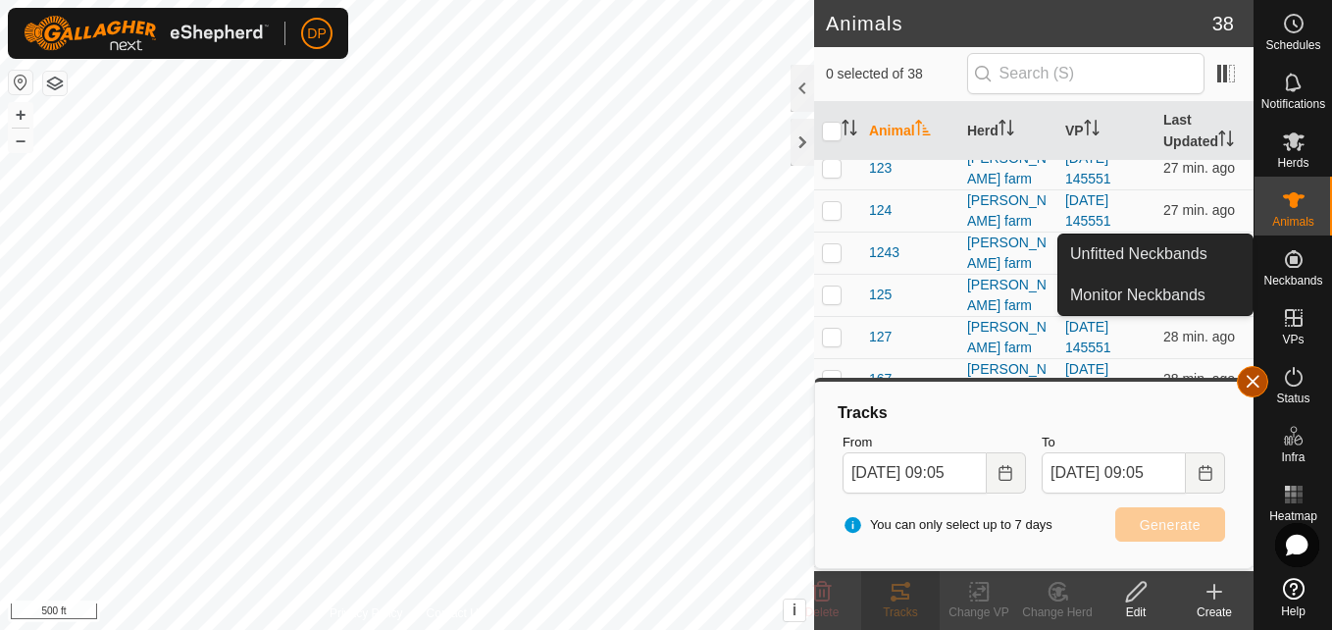
click at [1253, 376] on button "button" at bounding box center [1252, 381] width 31 height 31
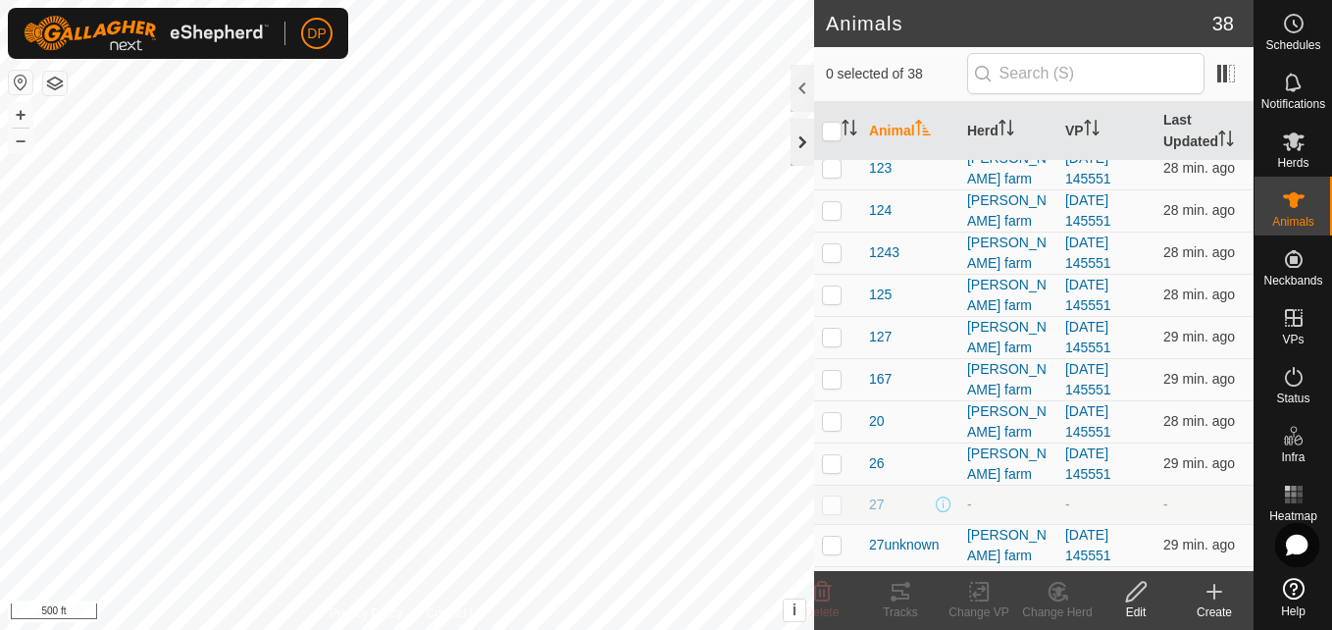
click at [805, 137] on div at bounding box center [803, 142] width 24 height 47
